Goal: Transaction & Acquisition: Purchase product/service

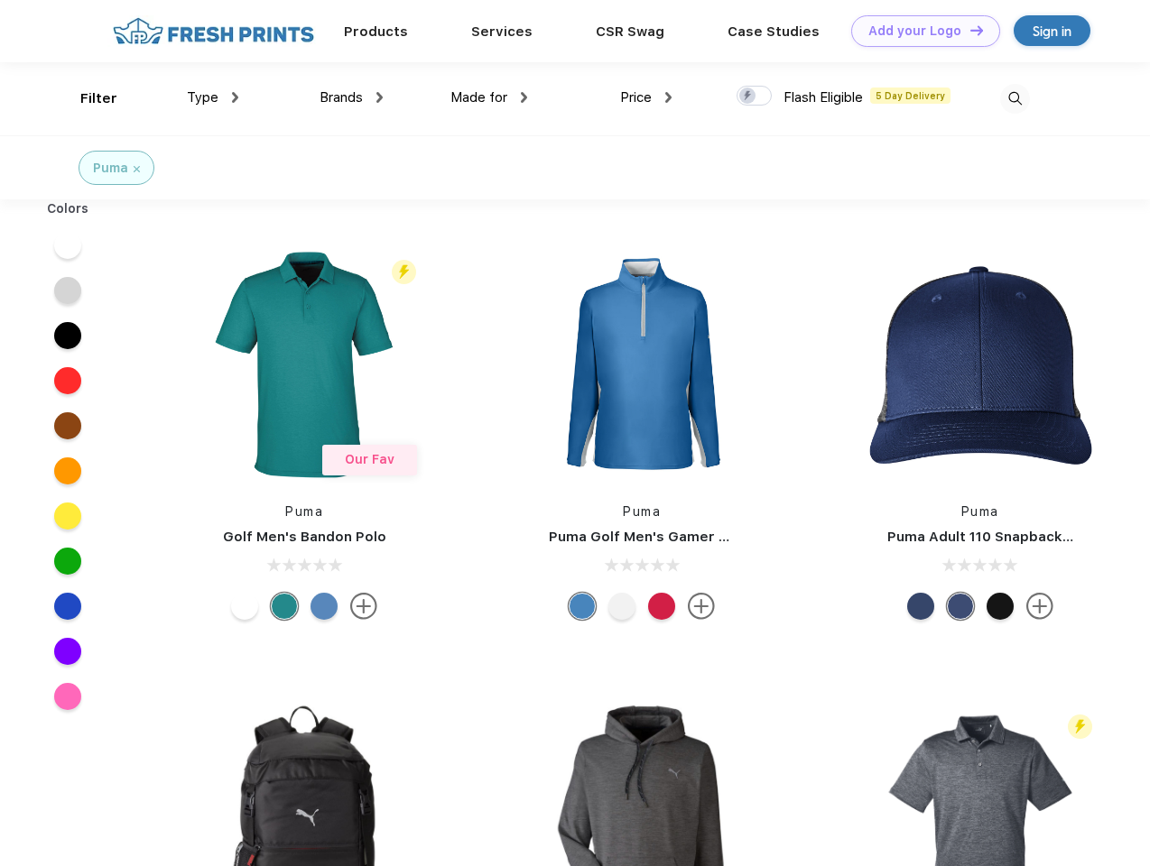
click at [919, 31] on link "Add your Logo Design Tool" at bounding box center [925, 31] width 149 height 32
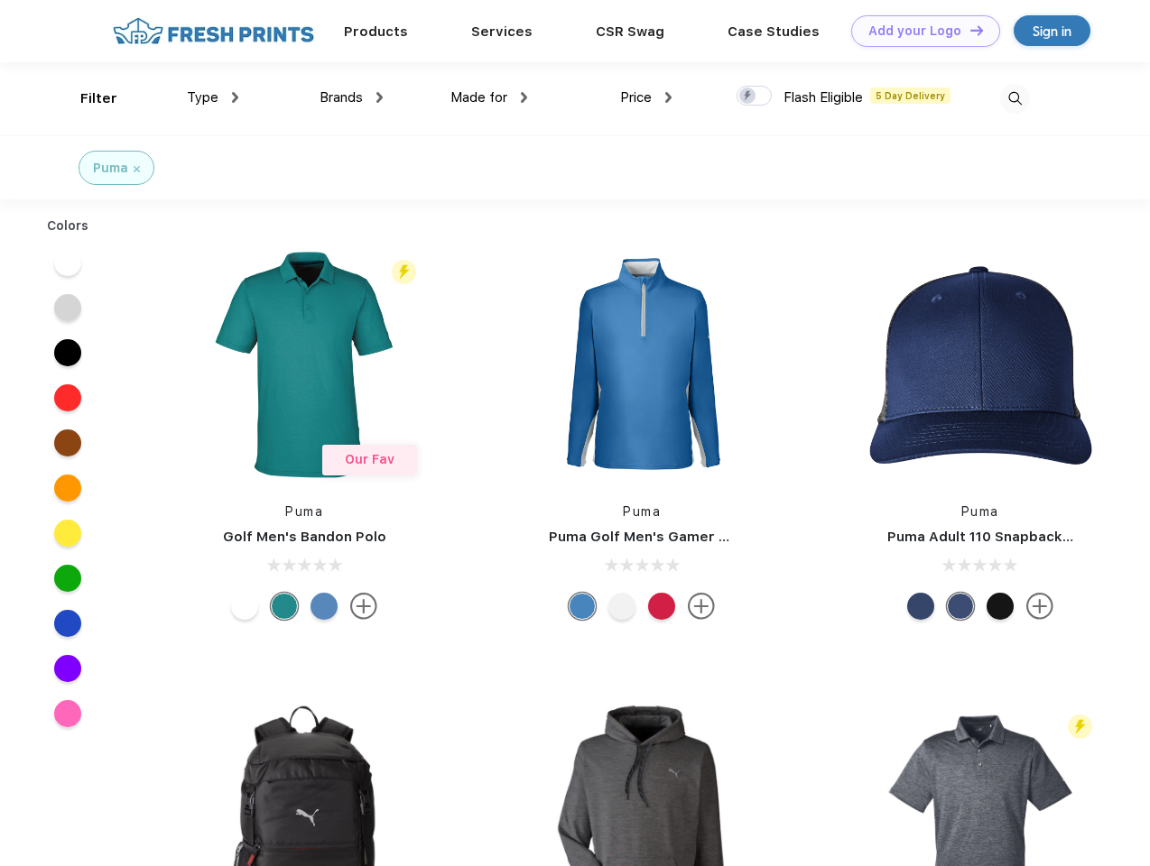
click at [0, 0] on div "Design Tool" at bounding box center [0, 0] width 0 height 0
click at [968, 30] on link "Add your Logo Design Tool" at bounding box center [925, 31] width 149 height 32
click at [87, 98] on div "Filter" at bounding box center [98, 98] width 37 height 21
click at [213, 97] on span "Type" at bounding box center [203, 97] width 32 height 16
click at [351, 97] on span "Brands" at bounding box center [340, 97] width 43 height 16
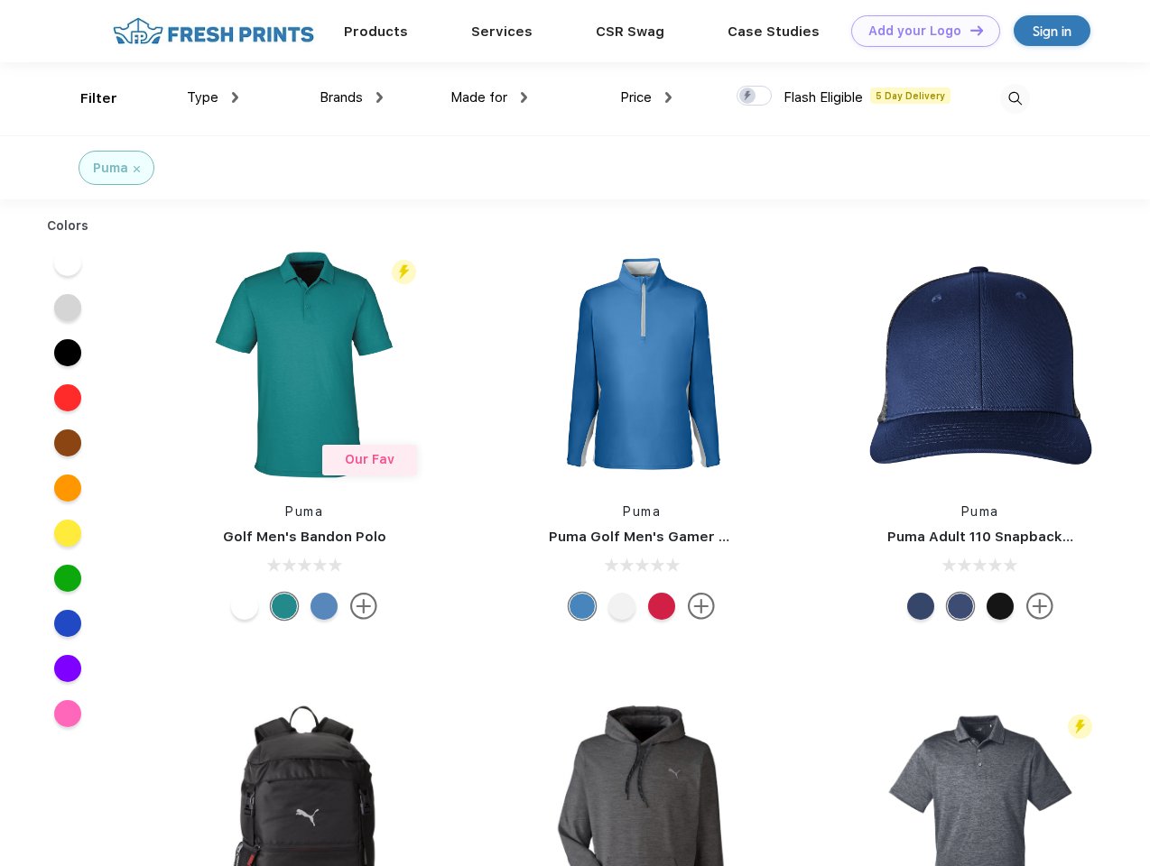
click at [489, 97] on span "Made for" at bounding box center [478, 97] width 57 height 16
click at [646, 97] on span "Price" at bounding box center [636, 97] width 32 height 16
click at [755, 97] on div at bounding box center [753, 96] width 35 height 20
click at [748, 97] on input "checkbox" at bounding box center [742, 91] width 12 height 12
click at [1014, 98] on img at bounding box center [1015, 99] width 30 height 30
